Goal: Transaction & Acquisition: Purchase product/service

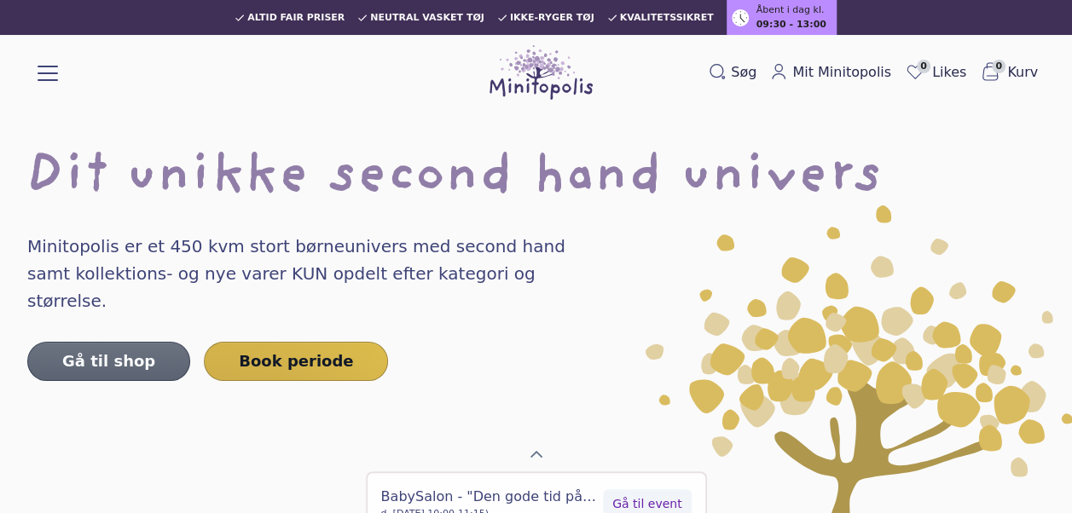
click at [135, 342] on link "Gå til shop" at bounding box center [108, 361] width 163 height 39
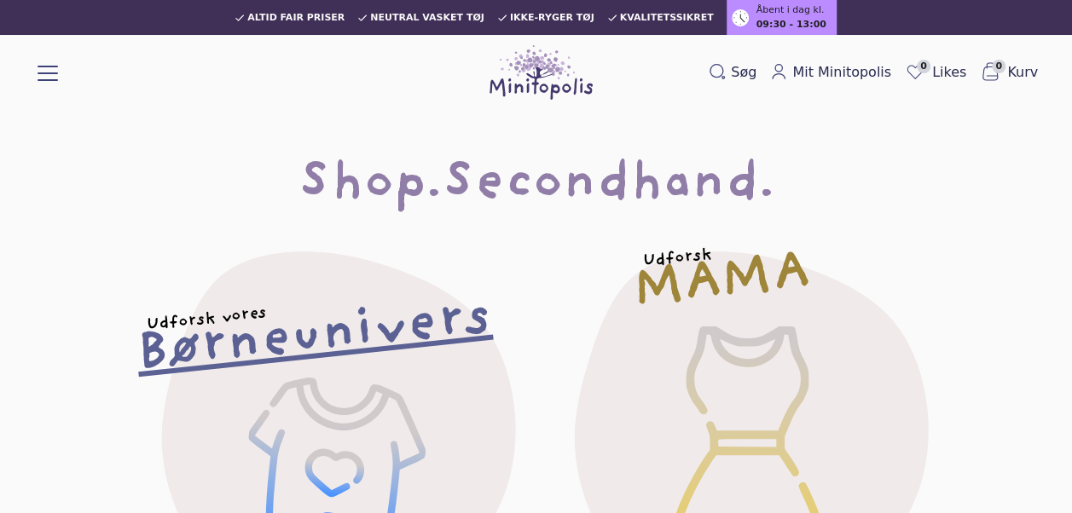
click at [338, 350] on h2 "Børneunivers" at bounding box center [314, 337] width 358 height 71
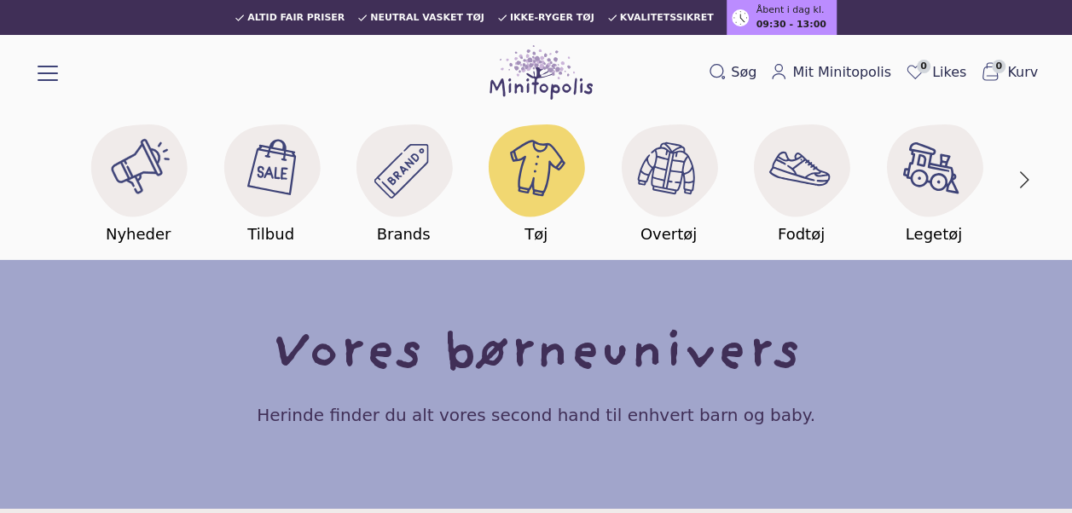
click at [529, 194] on image at bounding box center [536, 169] width 66 height 66
